Goal: Find specific page/section: Find specific page/section

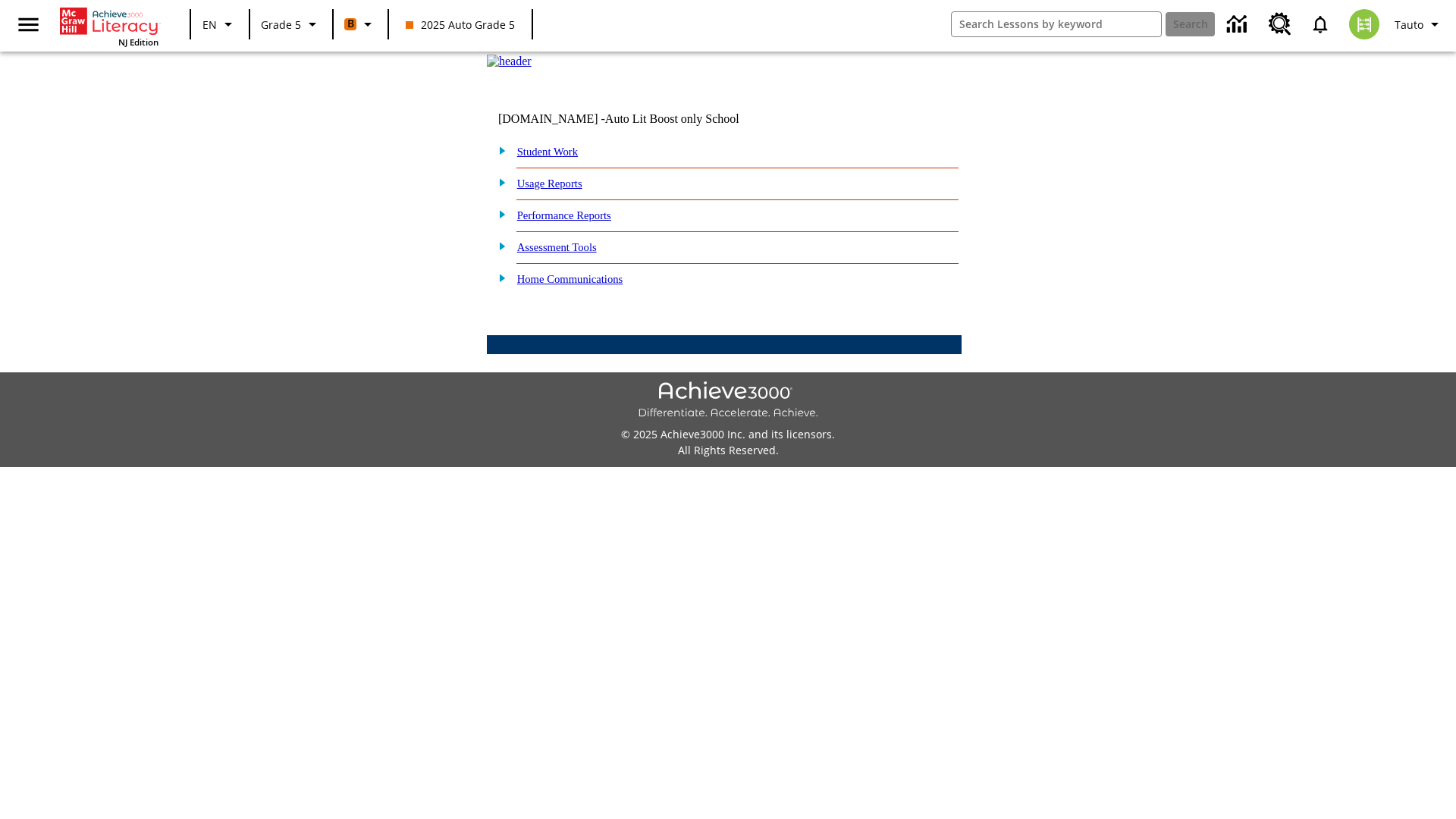
click at [557, 158] on link "Student Work" at bounding box center [548, 152] width 61 height 12
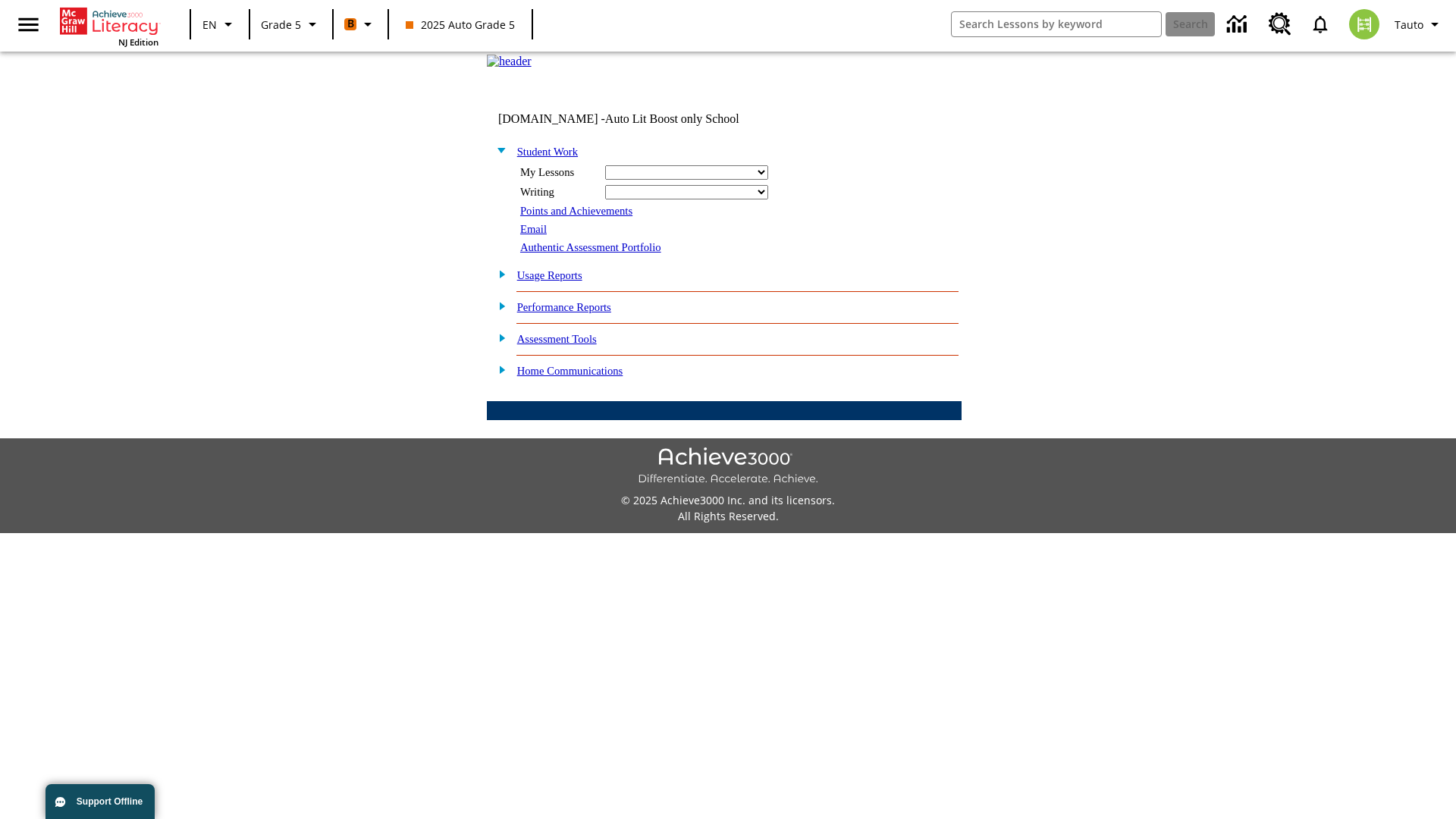
select select "/options/reports/?report_id=12&atype=22&section=2"
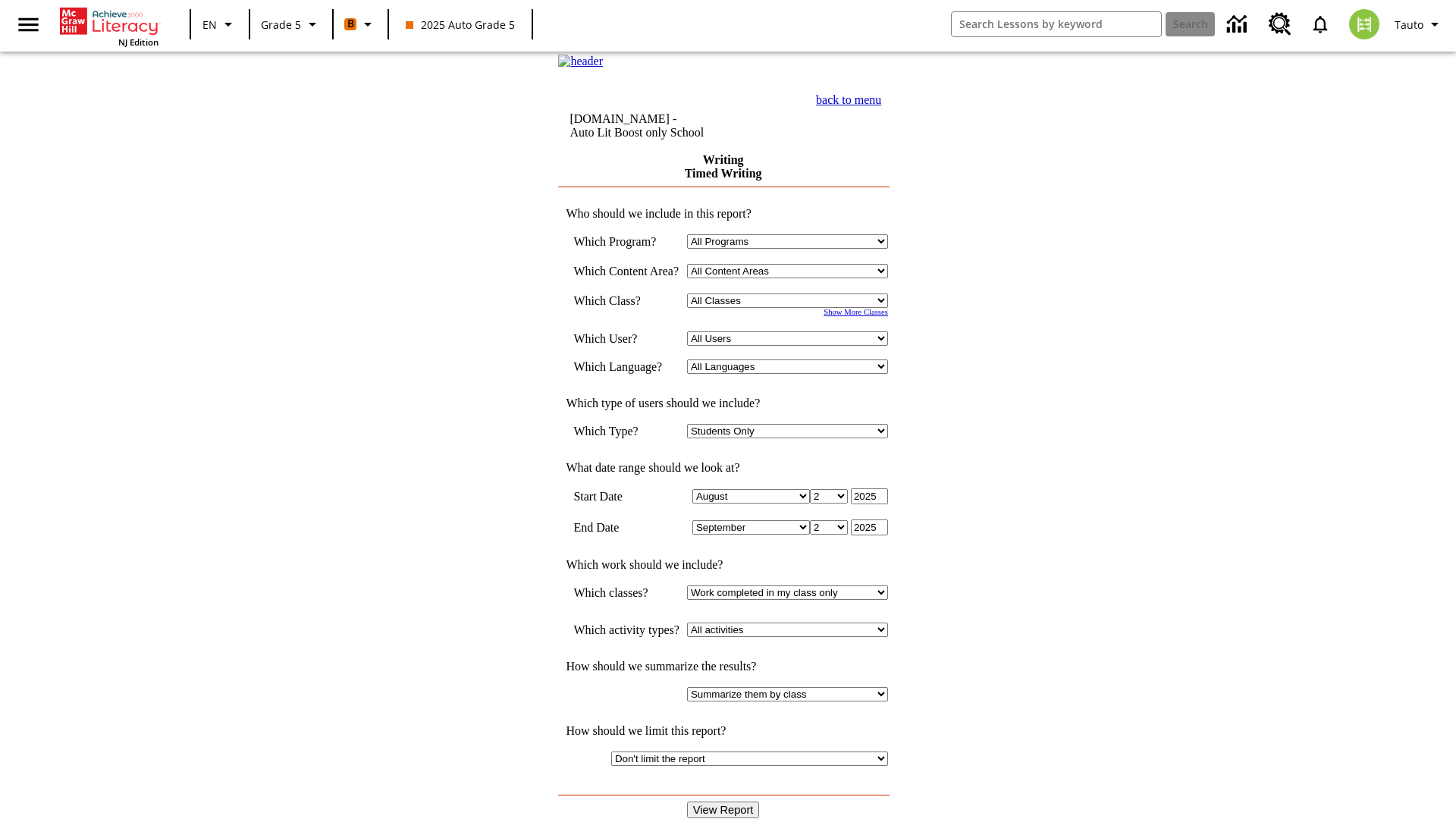
select select "11133131"
